Goal: Transaction & Acquisition: Download file/media

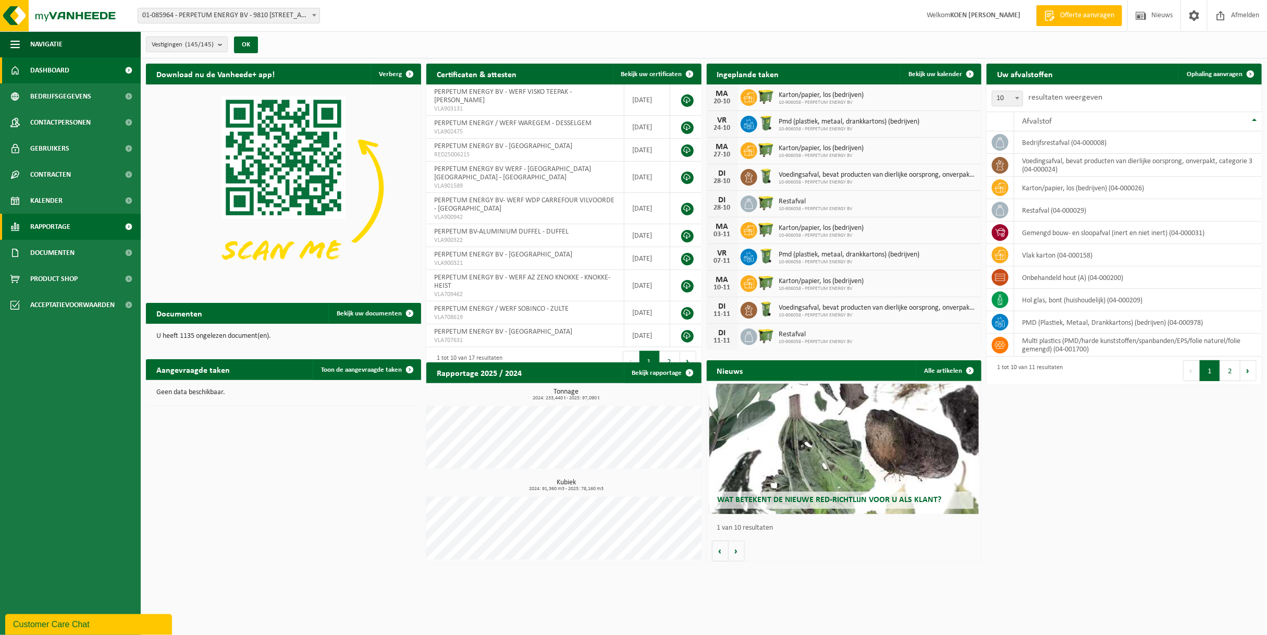
click at [58, 227] on span "Rapportage" at bounding box center [50, 227] width 40 height 26
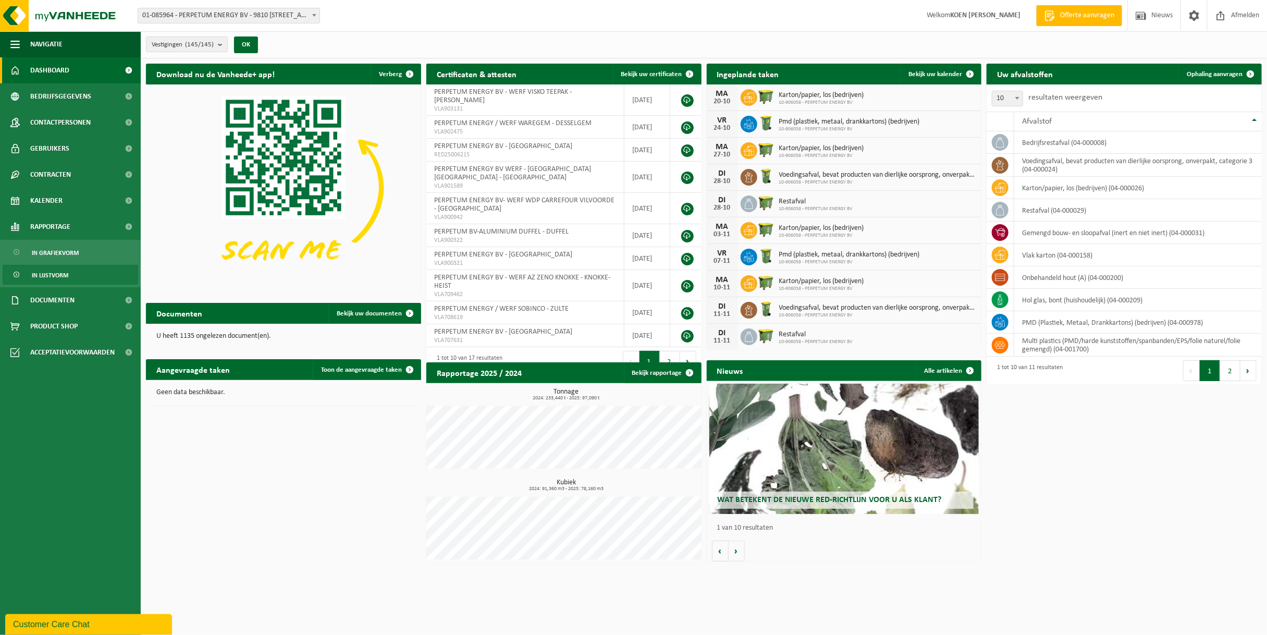
click at [65, 276] on span "In lijstvorm" at bounding box center [50, 275] width 36 height 20
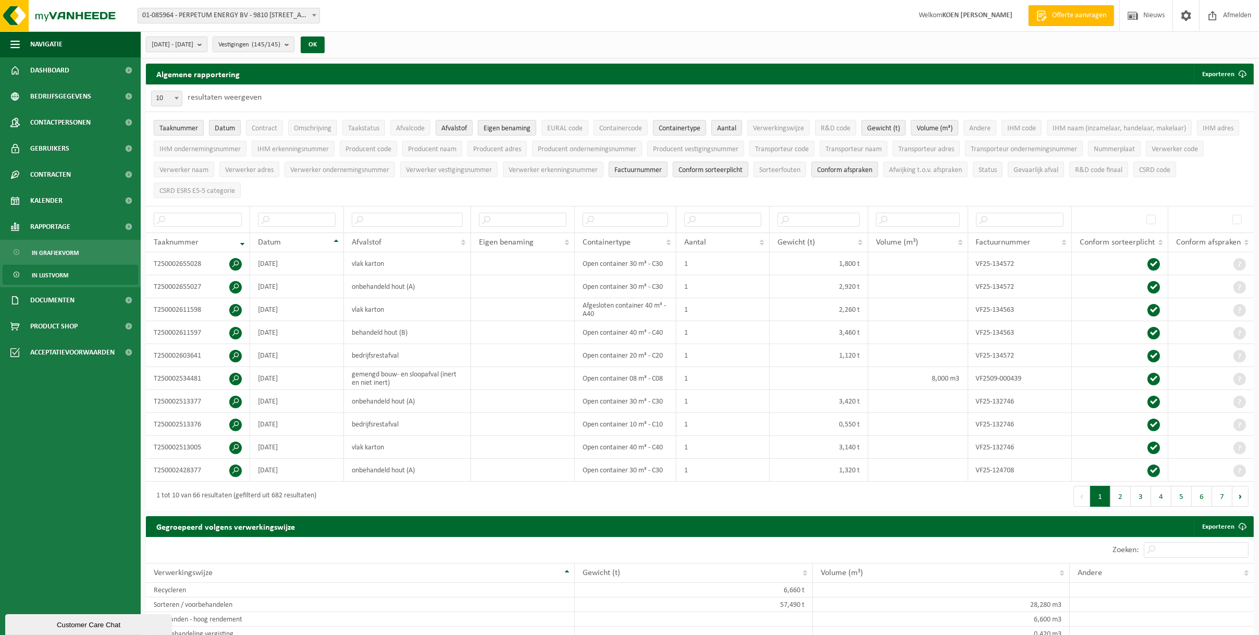
click at [193, 45] on span "[DATE] - [DATE]" at bounding box center [173, 45] width 42 height 16
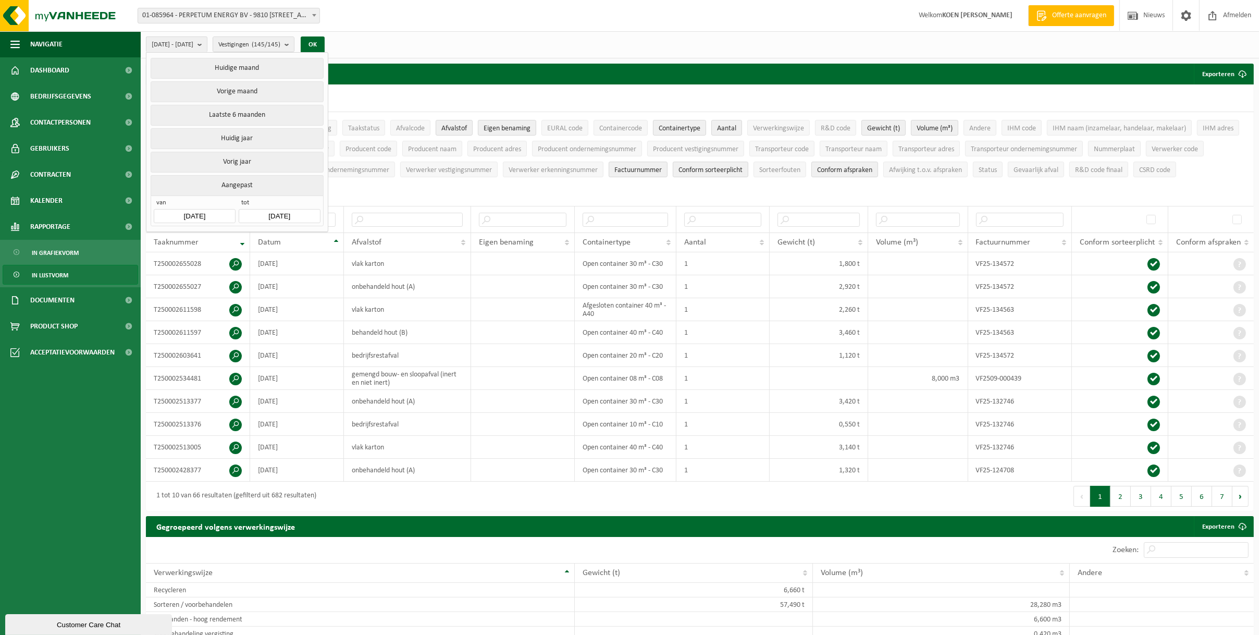
click at [212, 213] on input "2025-05-01" at bounding box center [194, 216] width 81 height 14
click at [276, 237] on icon at bounding box center [272, 237] width 17 height 17
click at [175, 269] on div "1" at bounding box center [182, 272] width 18 height 17
type input "[DATE]"
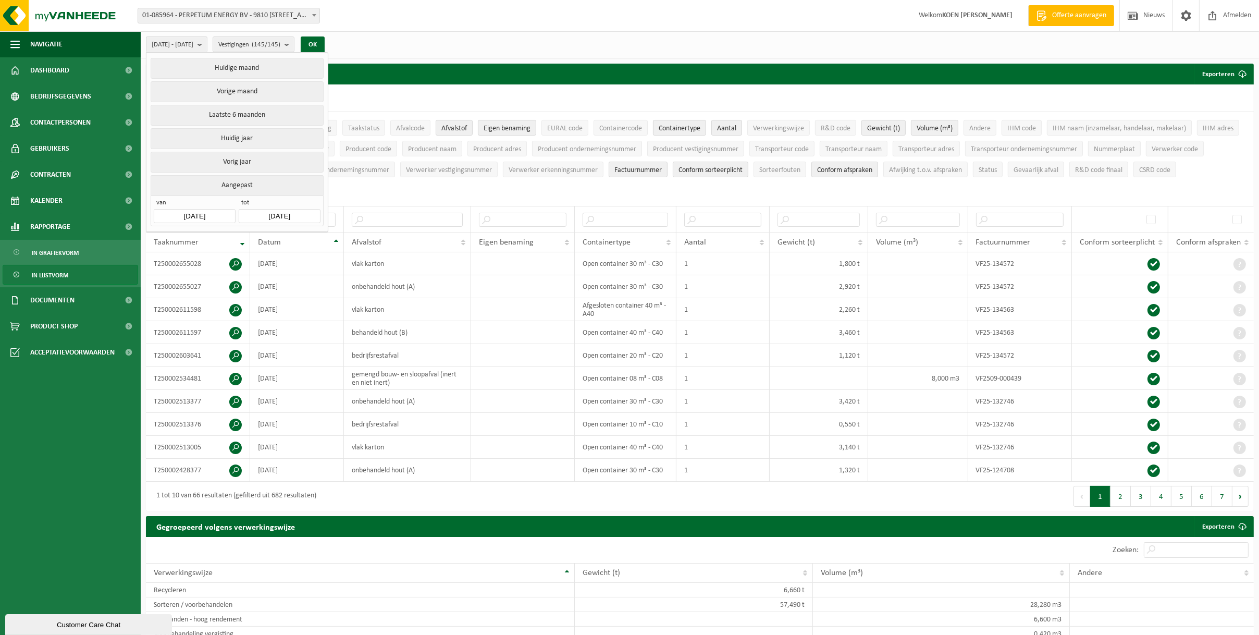
click at [300, 212] on input "2025-10-15" at bounding box center [279, 216] width 81 height 14
click at [252, 237] on icon at bounding box center [249, 237] width 17 height 17
click at [269, 341] on div "30" at bounding box center [267, 339] width 18 height 17
type input "[DATE]"
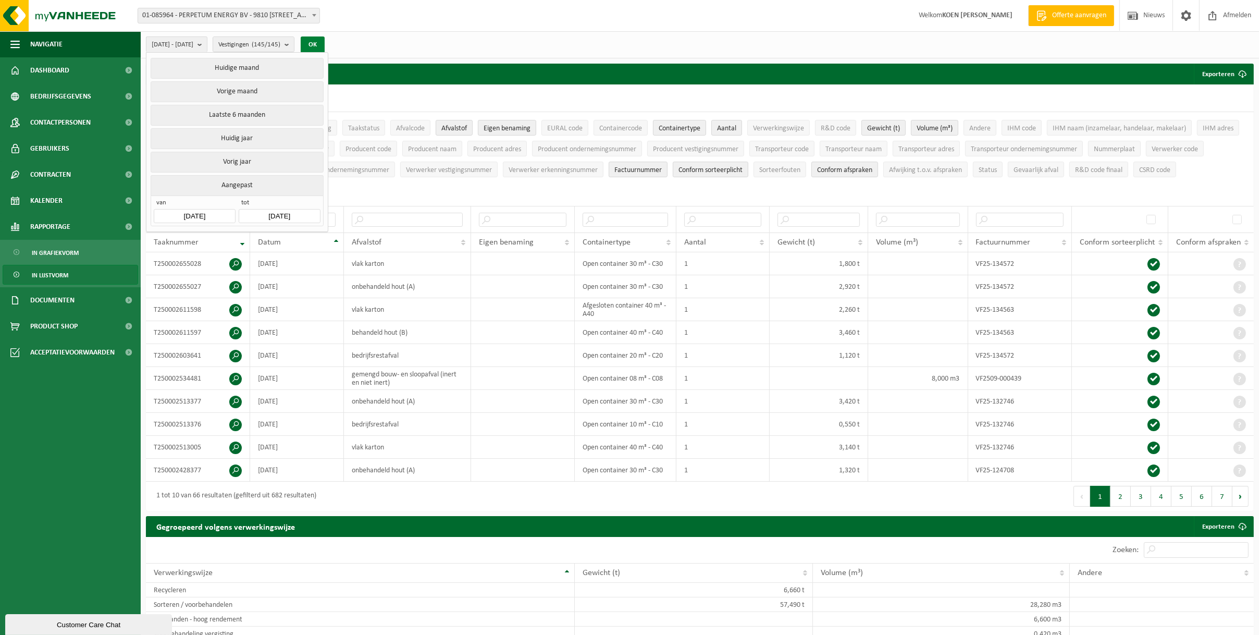
click at [325, 42] on button "OK" at bounding box center [313, 44] width 24 height 17
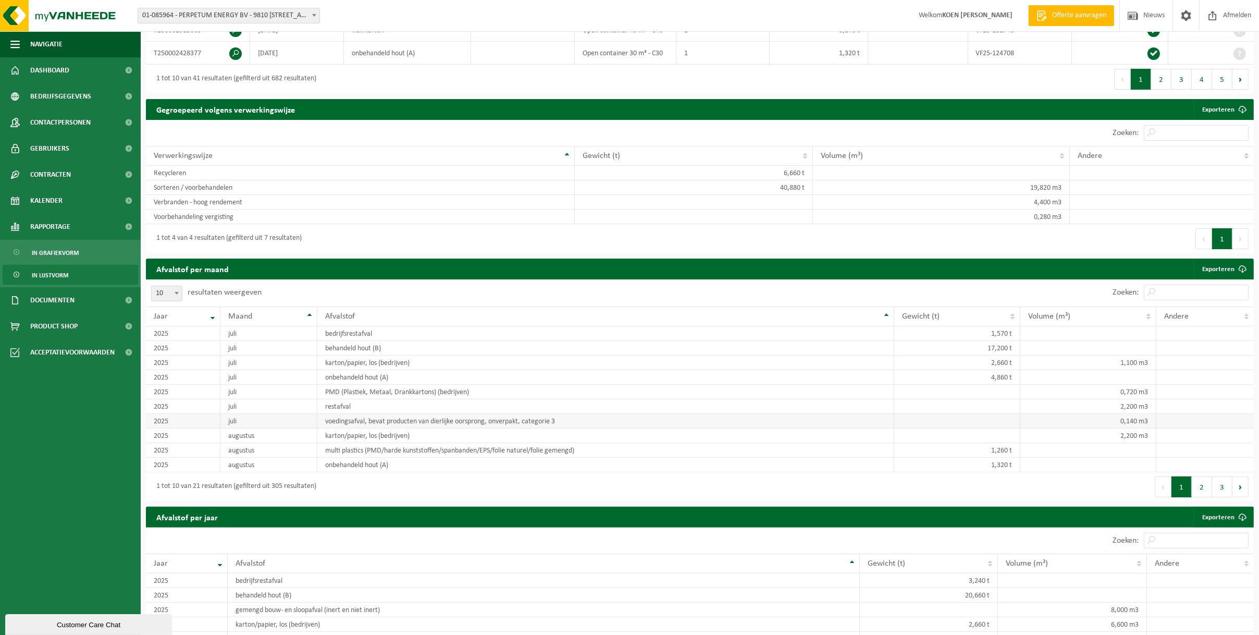
scroll to position [469, 0]
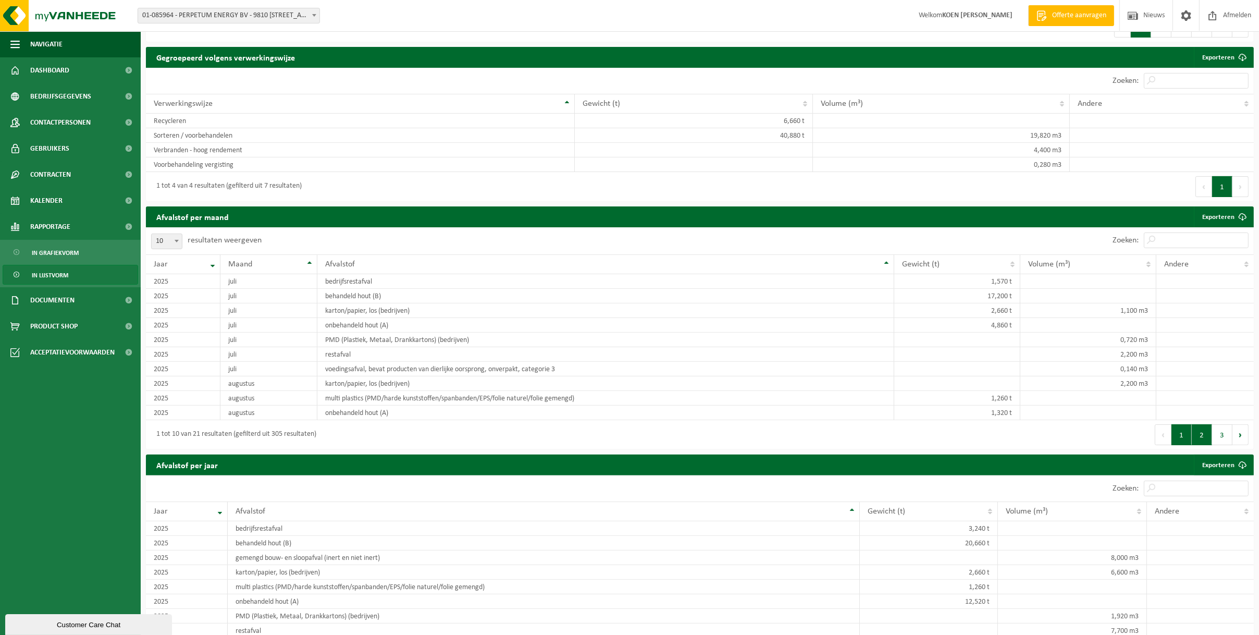
click at [1205, 436] on button "2" at bounding box center [1202, 434] width 20 height 21
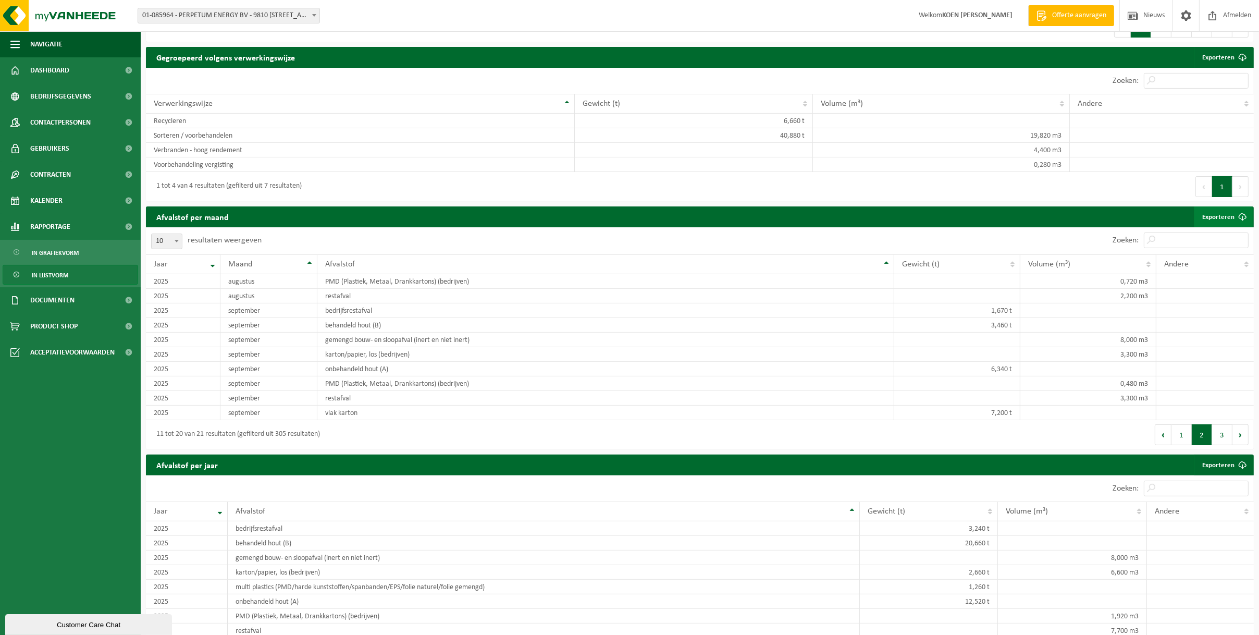
click at [1245, 211] on span at bounding box center [1242, 216] width 21 height 21
click at [376, 20] on div "Vestiging: 01-085964 - PERPETUM ENERGY BV - 9810 NAZARETH, BEGONIASTRAAT 34 10-…" at bounding box center [629, 16] width 1259 height 32
click at [1182, 18] on span at bounding box center [1187, 15] width 16 height 31
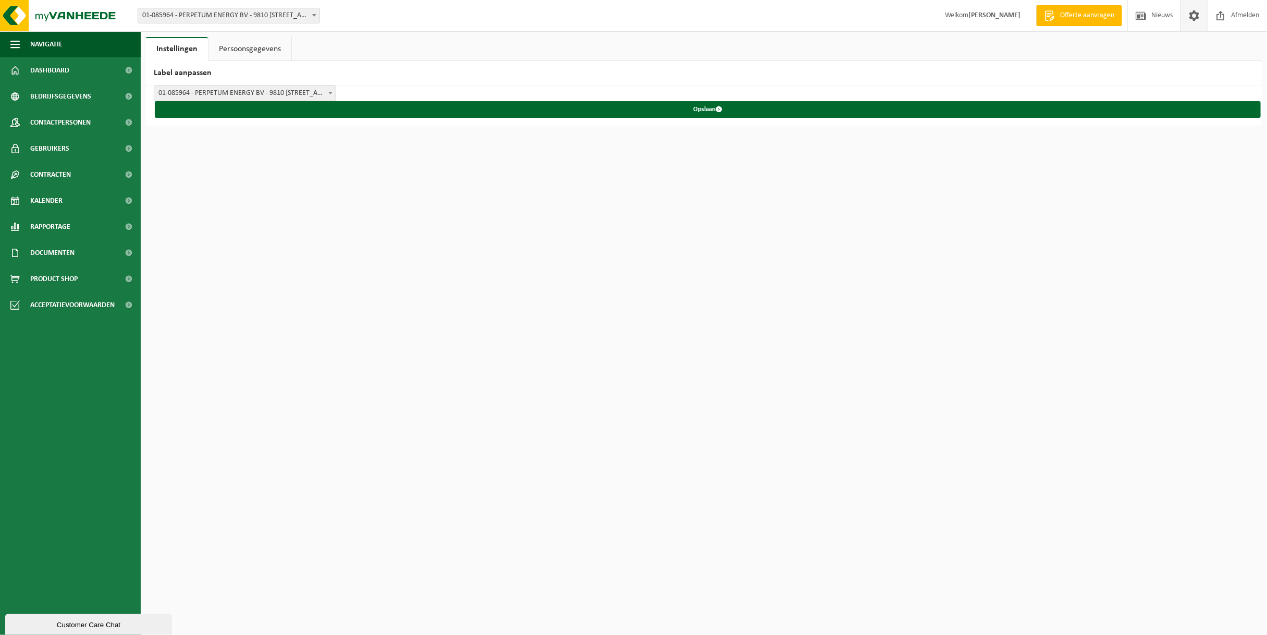
click at [266, 42] on link "Persoonsgegevens" at bounding box center [250, 49] width 83 height 24
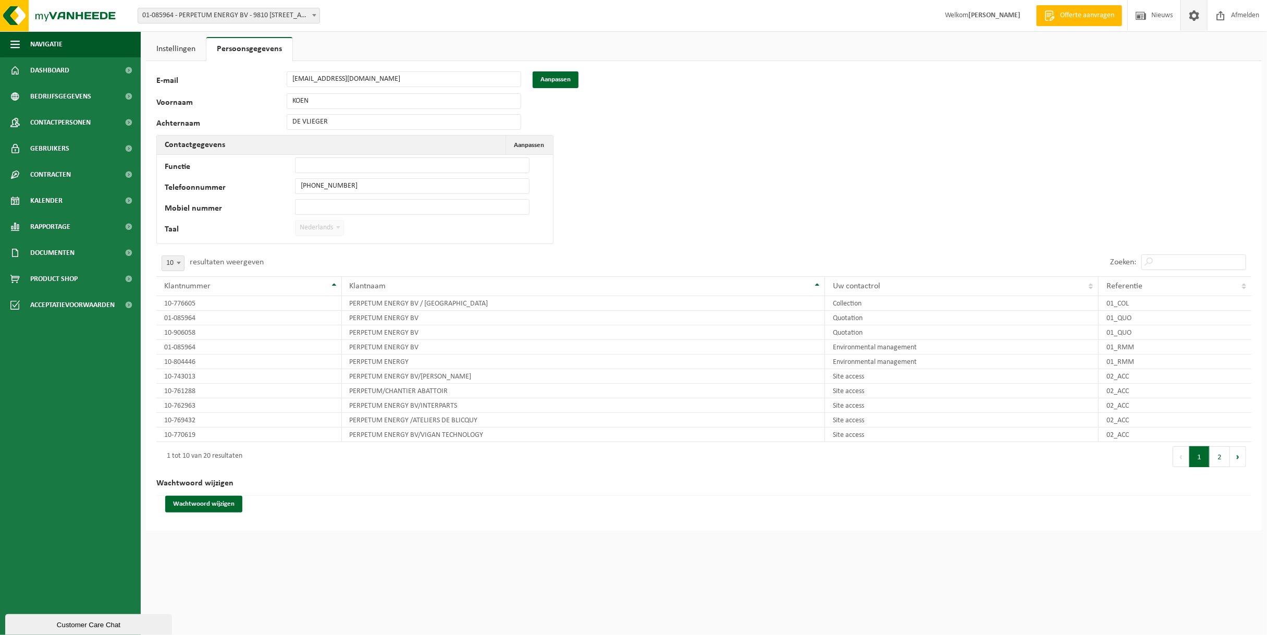
click at [181, 229] on label "Taal" at bounding box center [230, 230] width 130 height 10
click at [527, 140] on button "Aanpassen Annuleren" at bounding box center [529, 145] width 46 height 19
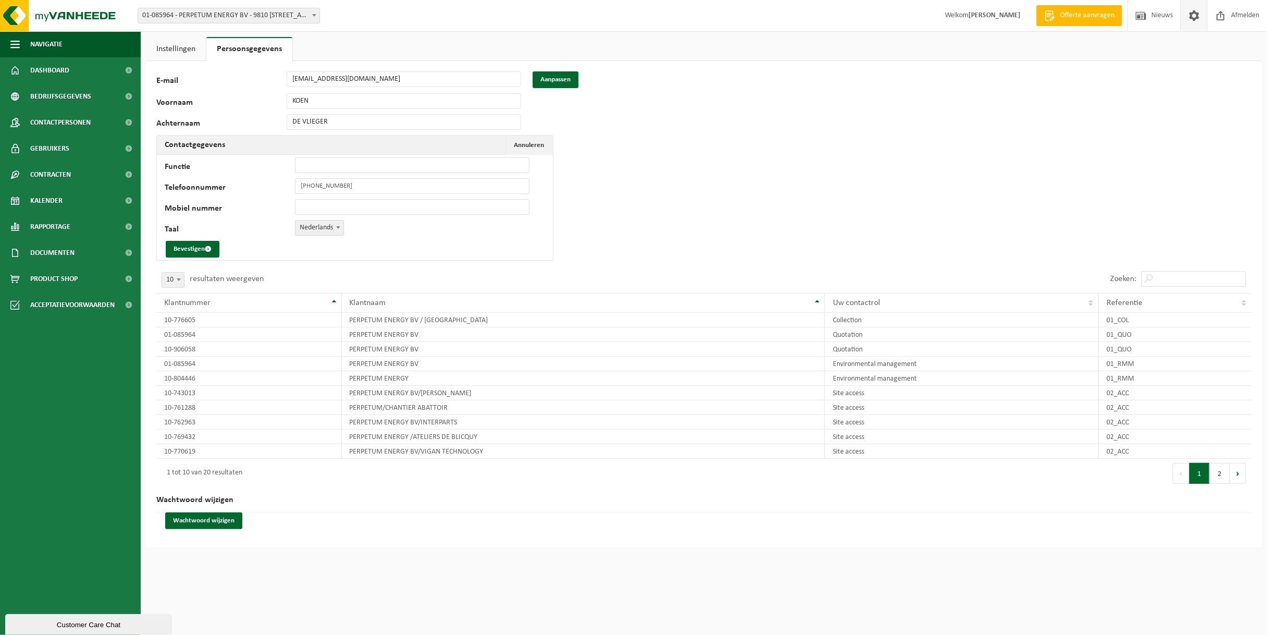
click at [333, 226] on span at bounding box center [338, 228] width 10 height 14
select select "2"
click at [183, 252] on button "Bevestigen" at bounding box center [193, 249] width 54 height 17
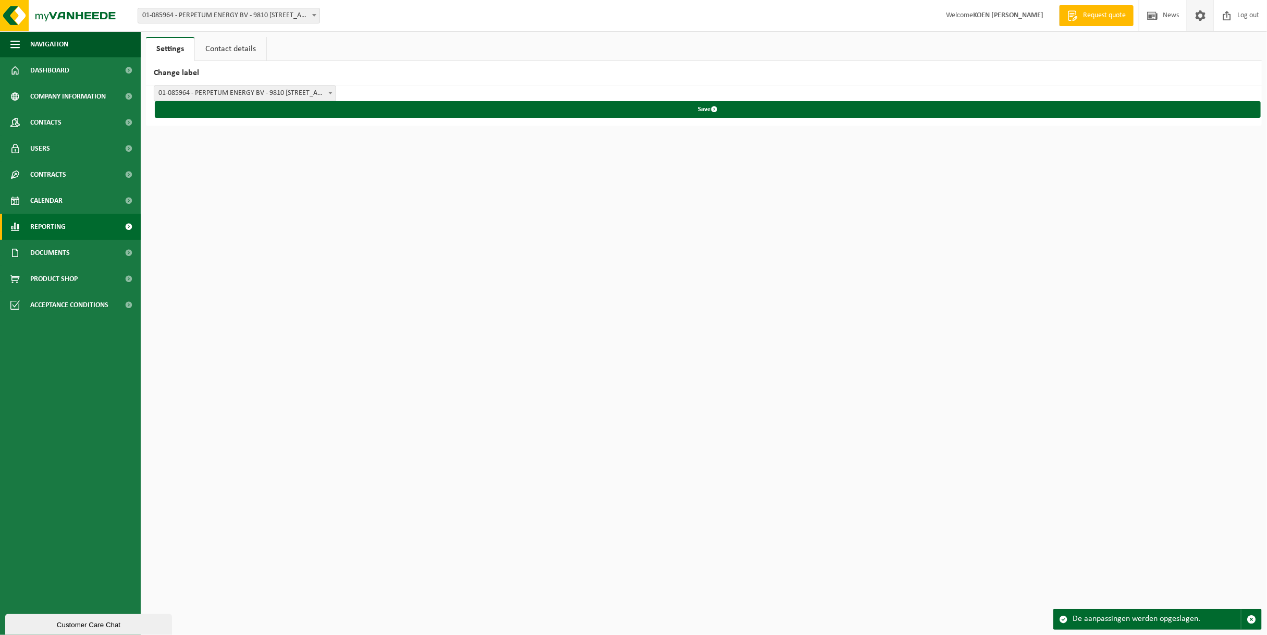
click at [60, 227] on span "Reporting" at bounding box center [47, 227] width 35 height 26
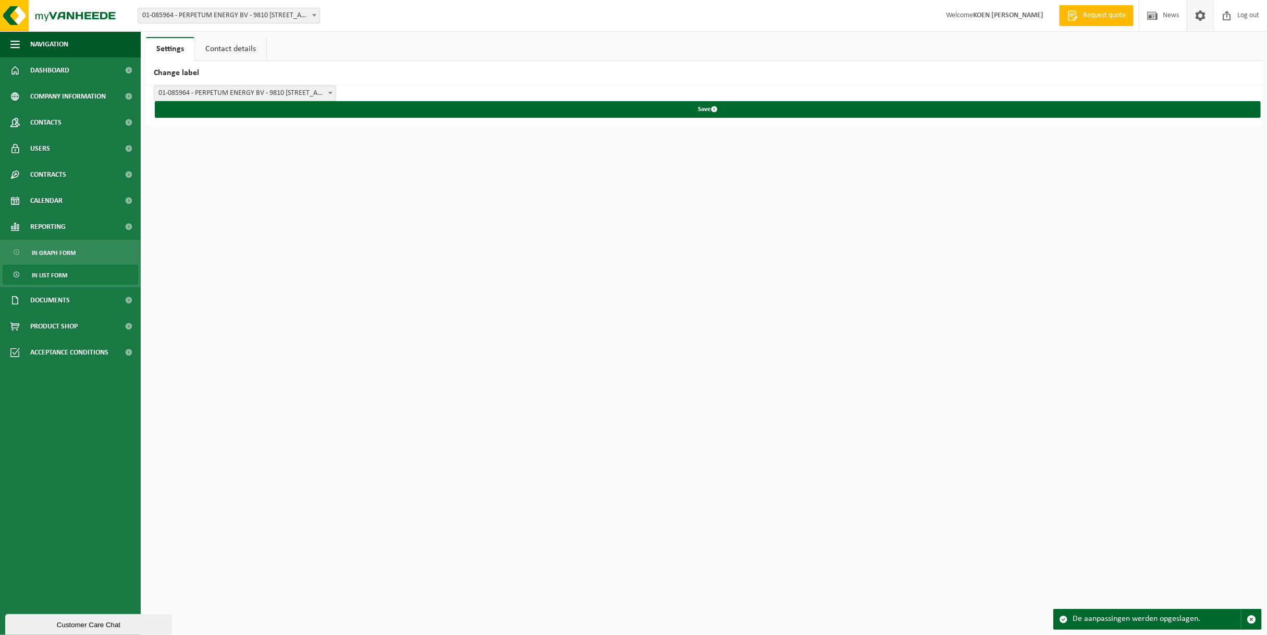
click at [64, 279] on span "In list form" at bounding box center [49, 275] width 35 height 20
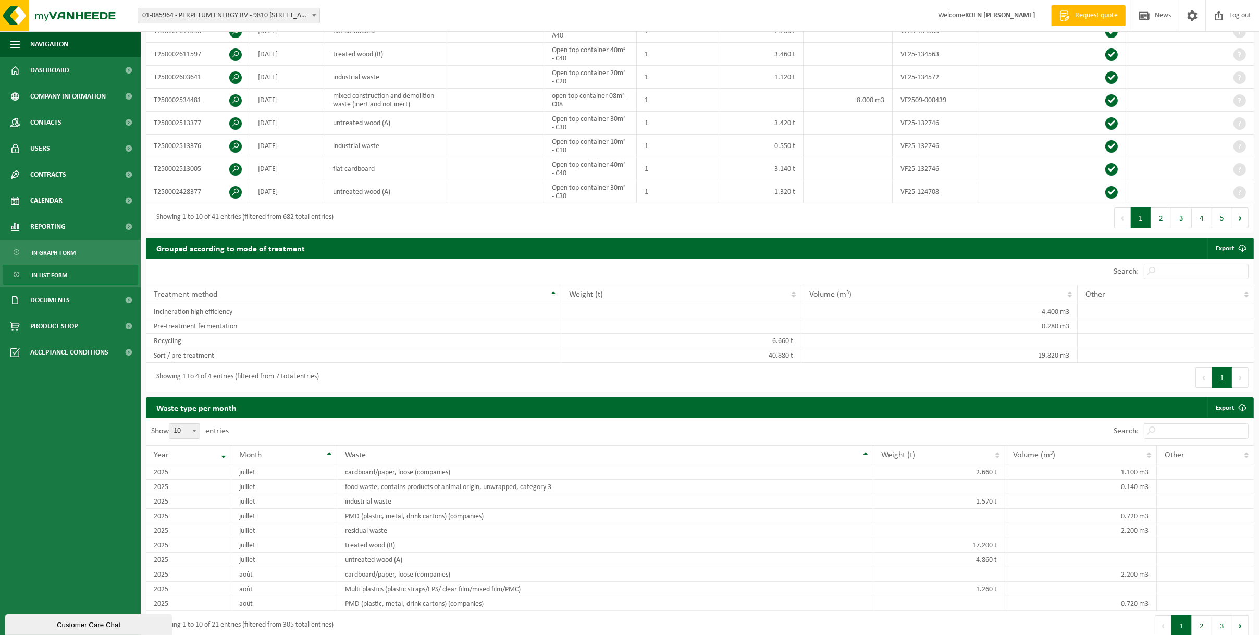
scroll to position [417, 0]
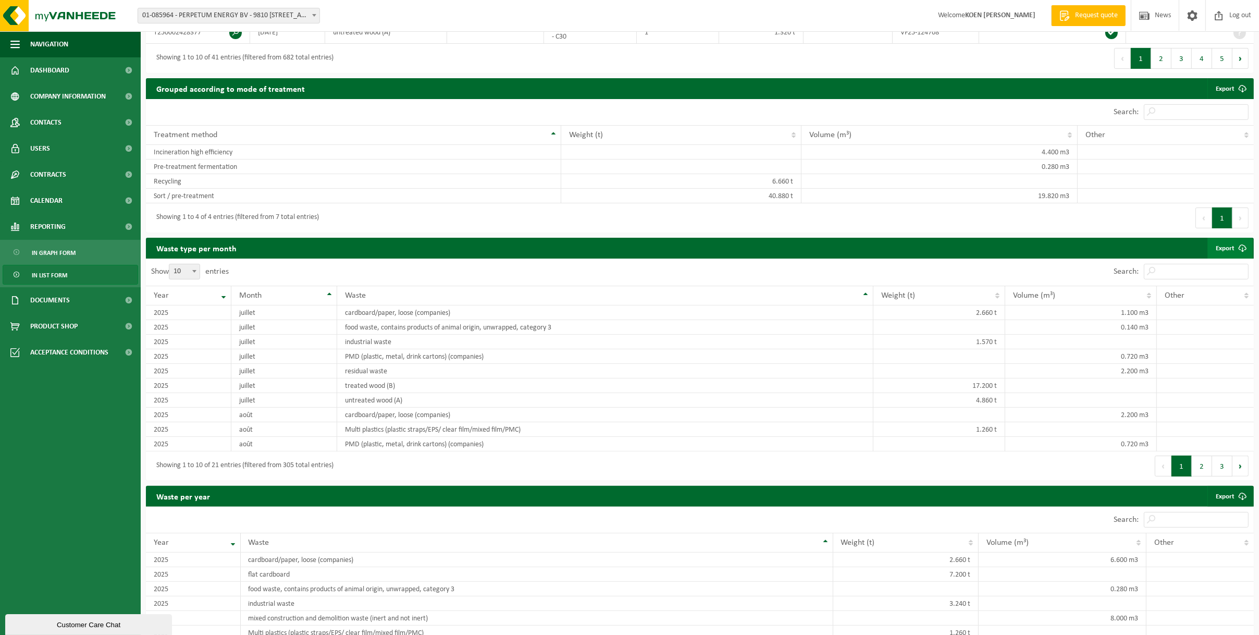
click at [1244, 243] on span at bounding box center [1242, 248] width 21 height 21
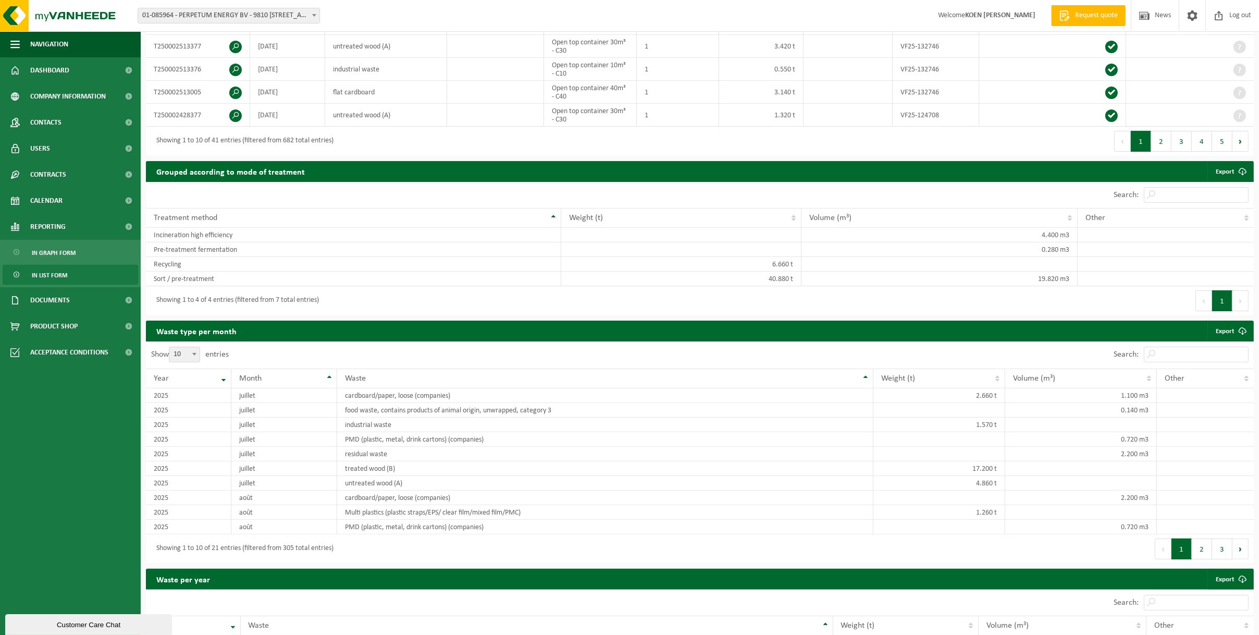
scroll to position [313, 0]
